Goal: Find specific page/section

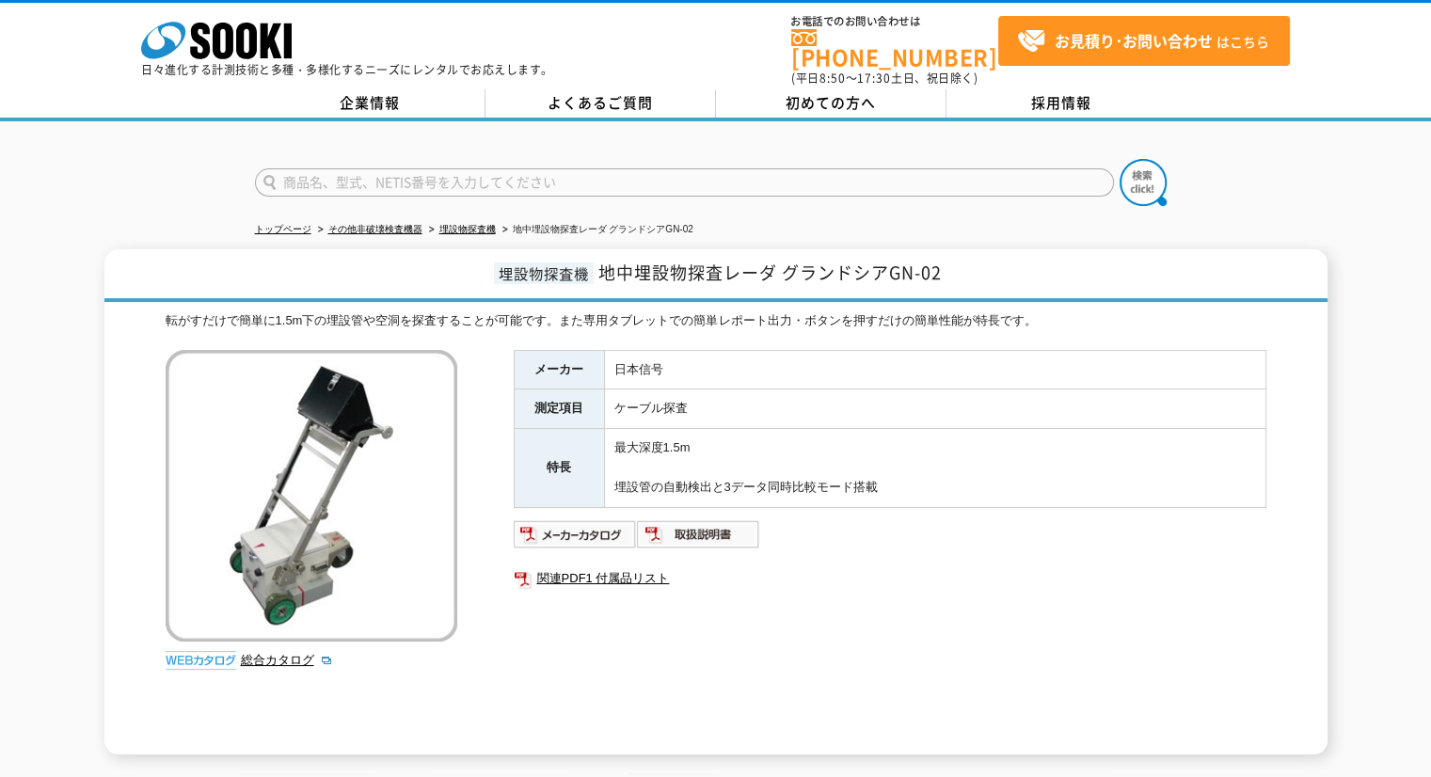
drag, startPoint x: 647, startPoint y: 186, endPoint x: 661, endPoint y: 176, distance: 16.8
click at [648, 186] on form at bounding box center [716, 185] width 922 height 53
click at [664, 170] on input "text" at bounding box center [684, 182] width 859 height 28
type input "AF"
click at [1120, 159] on button at bounding box center [1143, 182] width 47 height 47
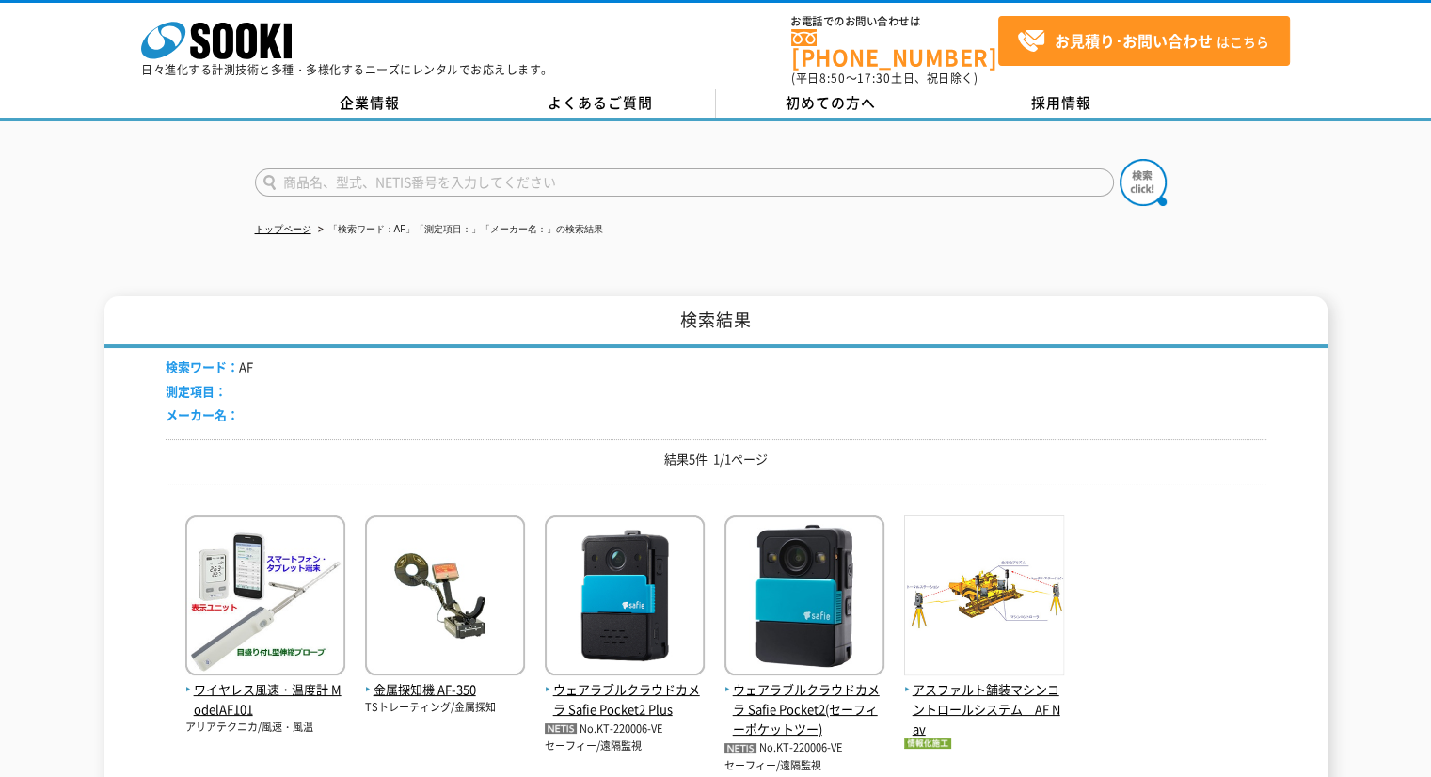
scroll to position [94, 0]
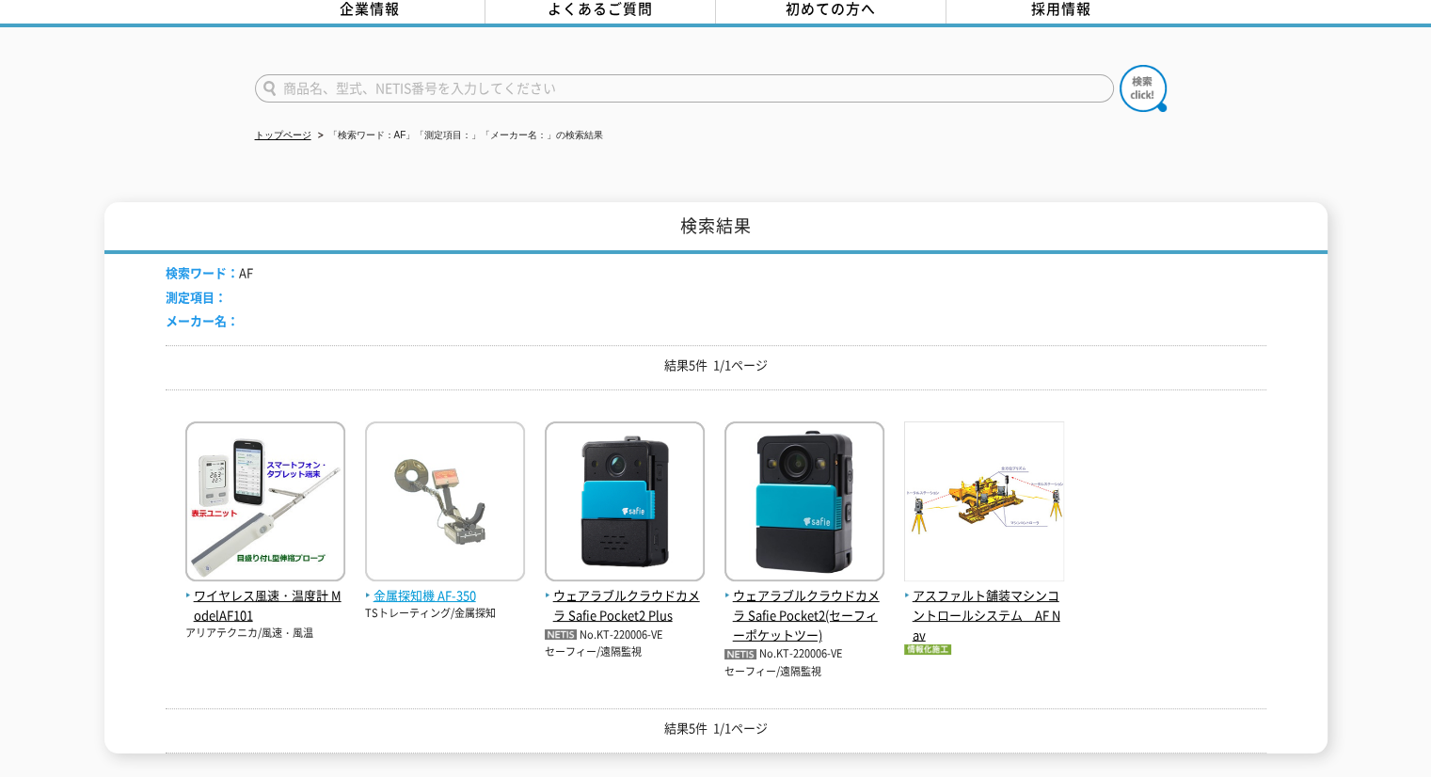
click at [442, 555] on img at bounding box center [445, 504] width 160 height 165
